Goal: Task Accomplishment & Management: Use online tool/utility

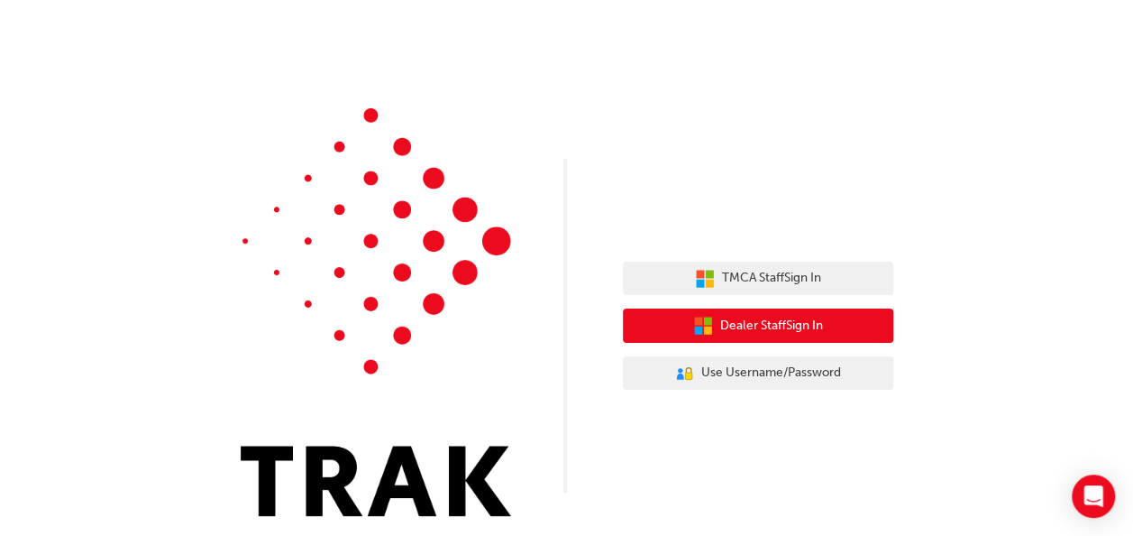
click at [785, 316] on button "Dealer Staff Sign In" at bounding box center [758, 325] width 271 height 34
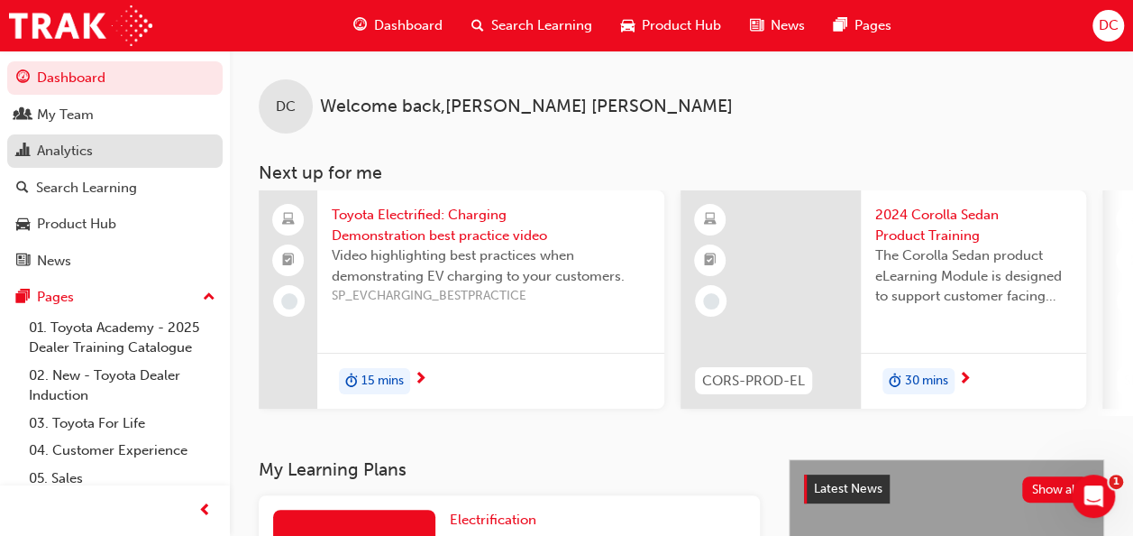
click at [75, 143] on div "Analytics" at bounding box center [65, 151] width 56 height 21
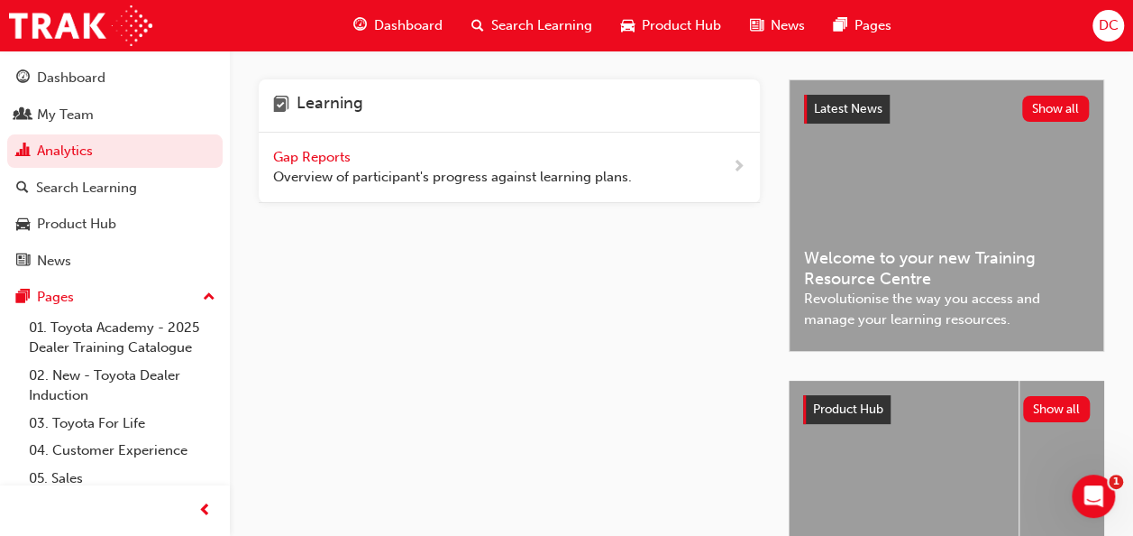
click at [331, 161] on span "Gap Reports" at bounding box center [313, 157] width 81 height 16
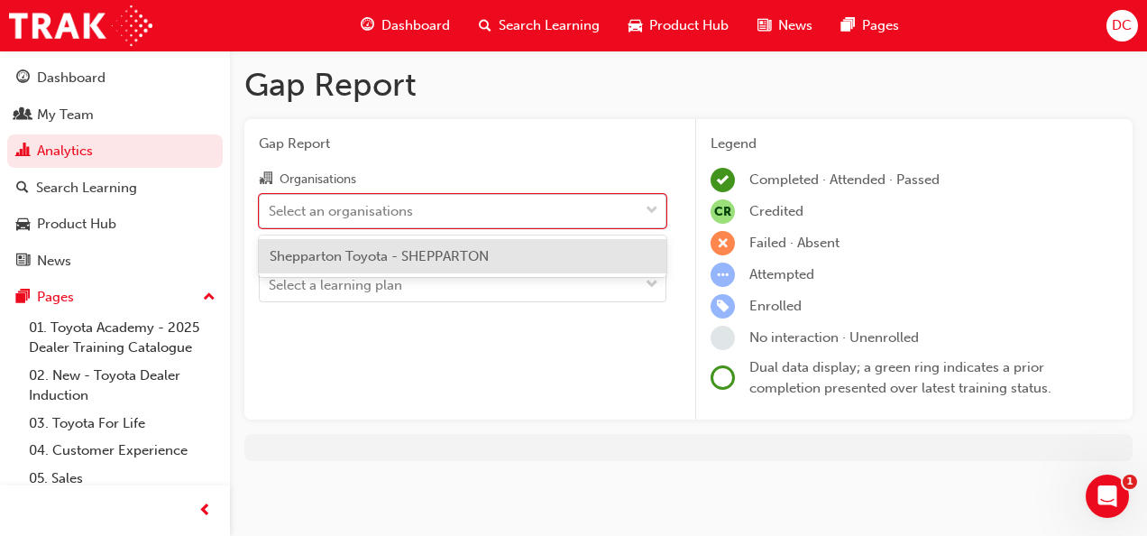
click at [565, 216] on div "Select an organisations" at bounding box center [449, 211] width 379 height 32
click at [271, 216] on input "Organisations option Shepparton Toyota - SHEPPARTON focused, 1 of 1. 1 result a…" at bounding box center [270, 209] width 2 height 15
click at [505, 257] on div "Shepparton Toyota - SHEPPARTON" at bounding box center [463, 256] width 408 height 35
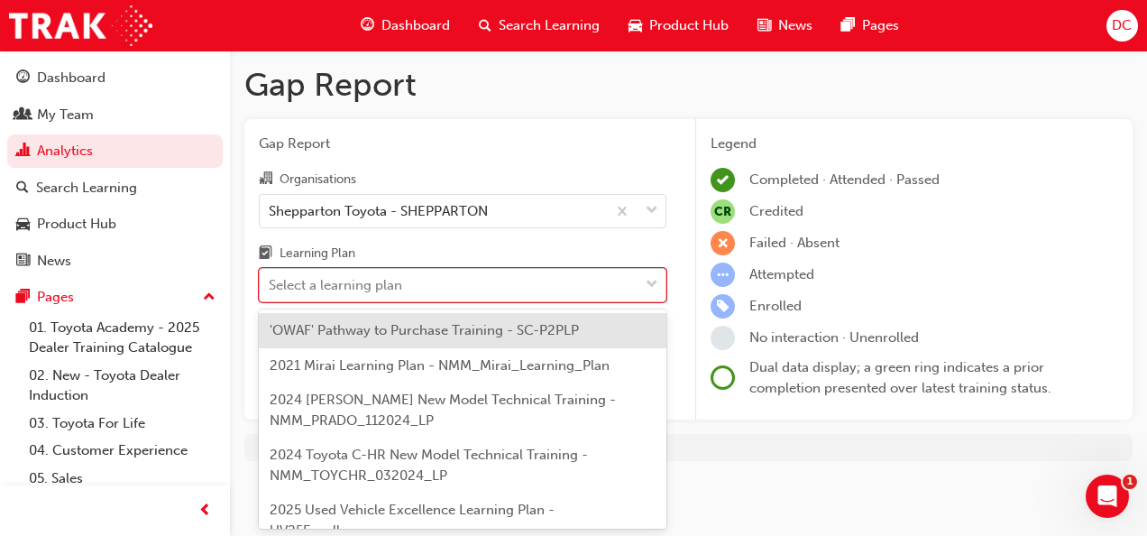
click at [491, 285] on div "Select a learning plan" at bounding box center [449, 286] width 379 height 32
click at [271, 285] on input "Learning Plan option 'OWAF' Pathway to Purchase Training - SC-P2PLP focused, 1 …" at bounding box center [270, 284] width 2 height 15
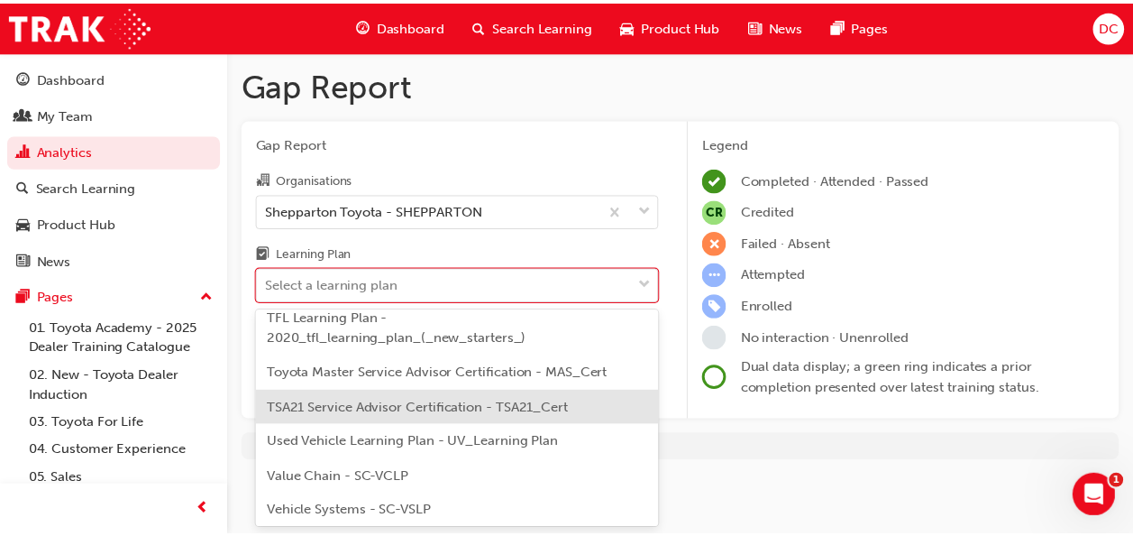
scroll to position [931, 0]
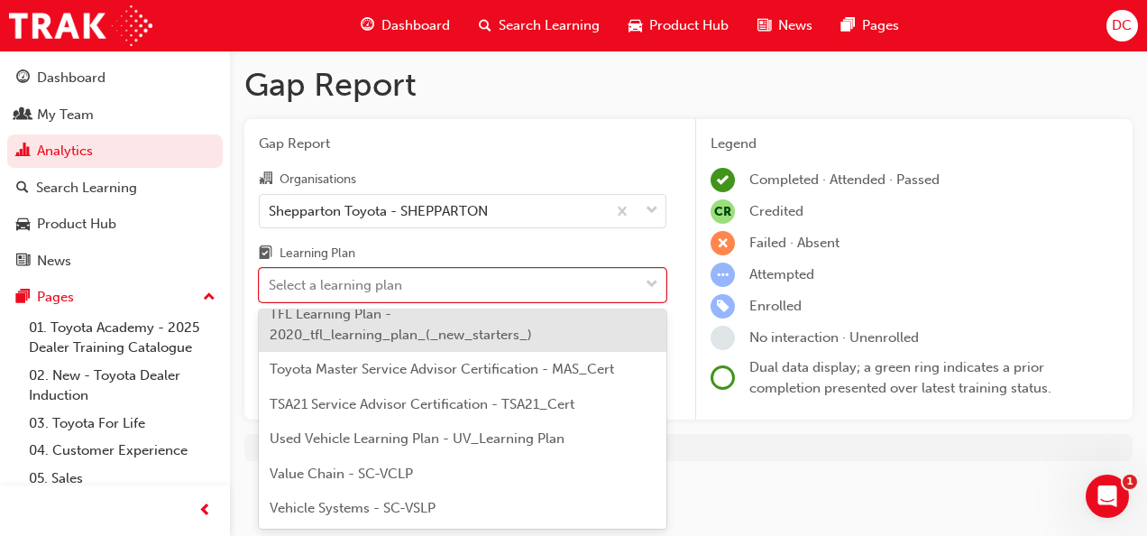
click at [420, 342] on span "TFL Learning Plan - 2020_tfl_learning_plan_(_new_starters_)" at bounding box center [401, 324] width 262 height 37
